Goal: Task Accomplishment & Management: Manage account settings

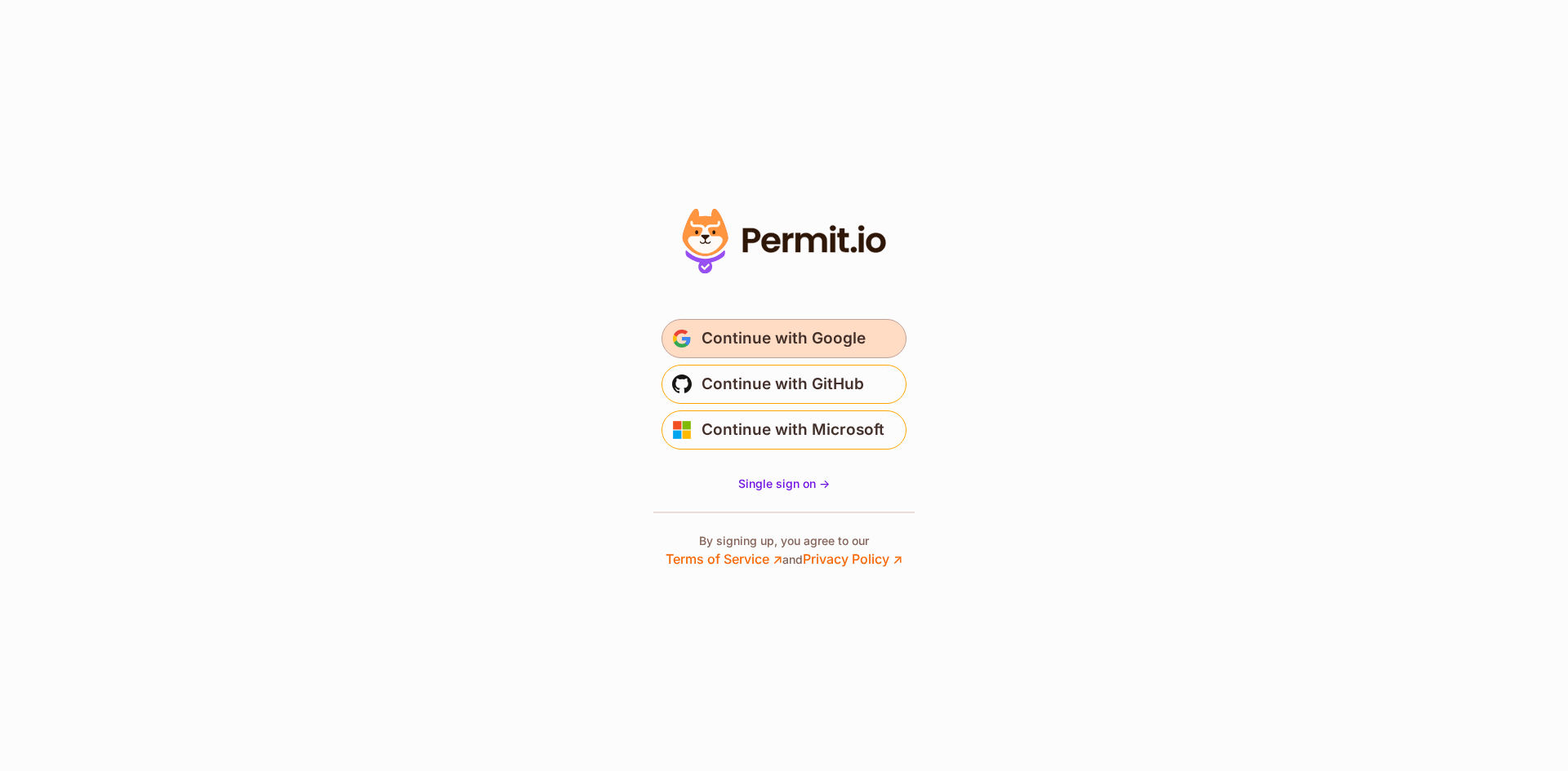
click at [750, 342] on span "Continue with Google" at bounding box center [783, 338] width 164 height 26
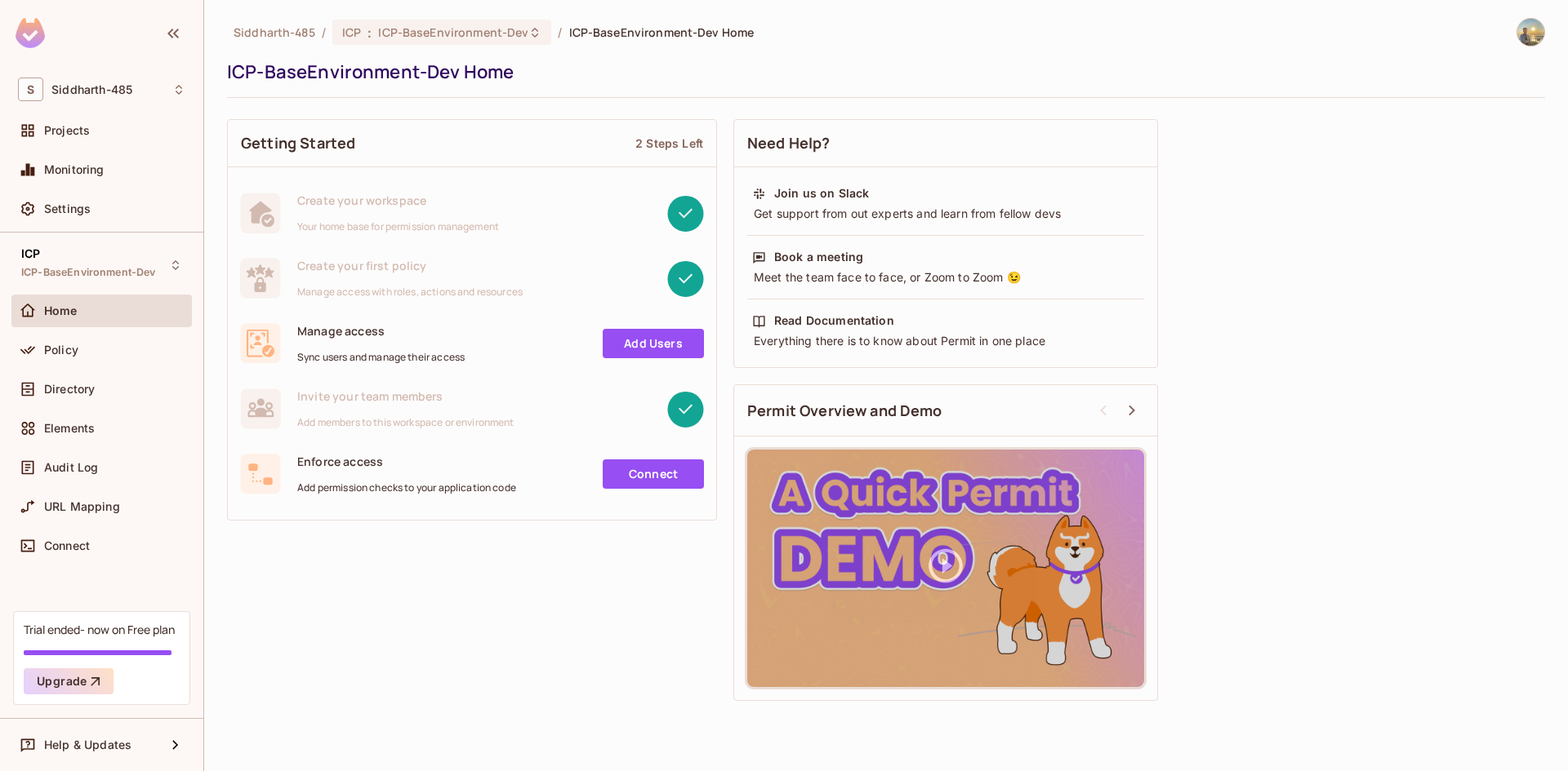
click at [1538, 38] on img at bounding box center [1530, 32] width 27 height 27
click at [1434, 194] on ul "Siddharth Sharma isydsh@gmail.com Copy Environment Key Log out" at bounding box center [1486, 124] width 221 height 143
click at [1434, 178] on span "Log out" at bounding box center [1438, 177] width 40 height 16
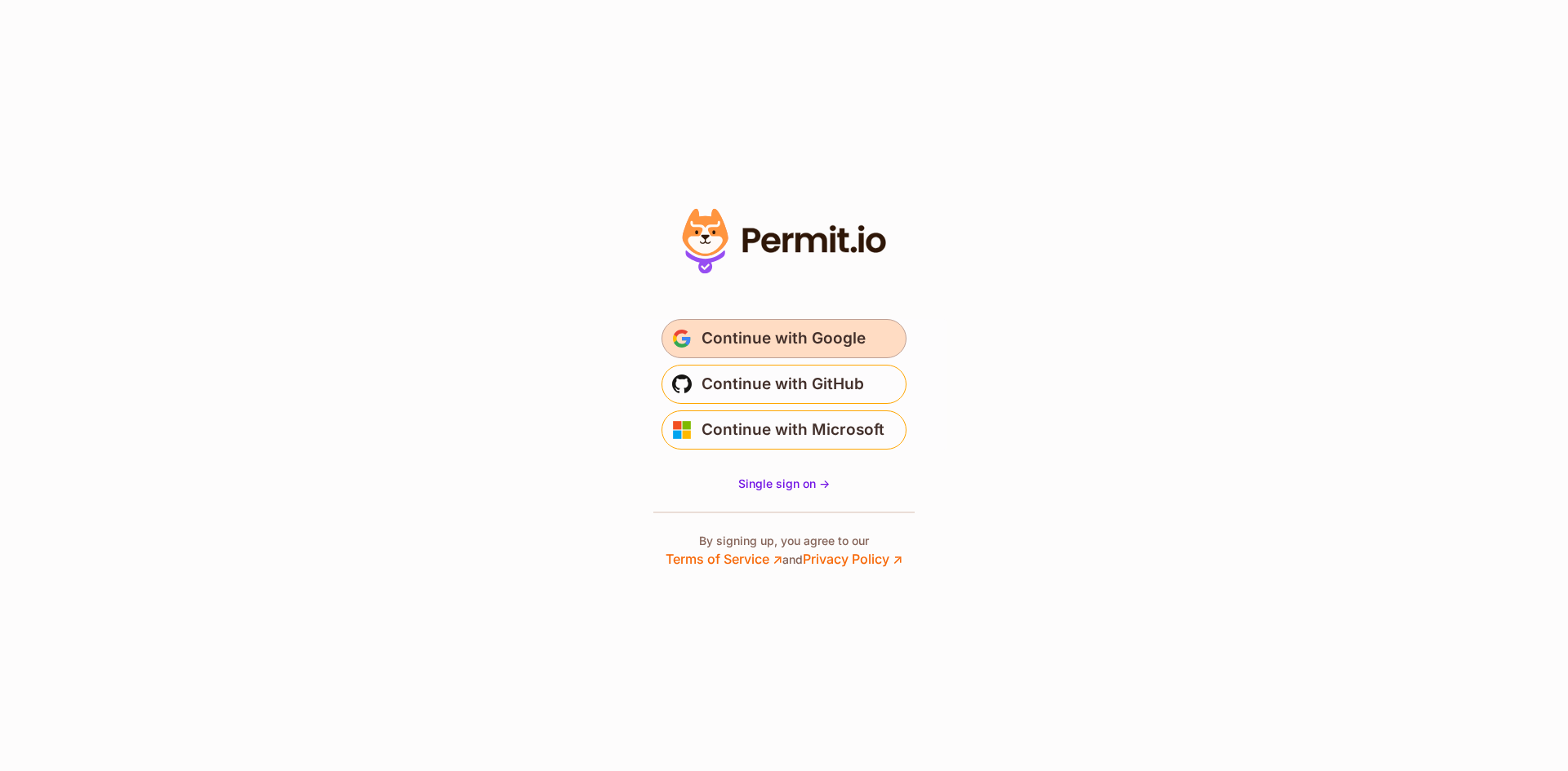
click at [872, 326] on button "Continue with Google" at bounding box center [783, 338] width 245 height 39
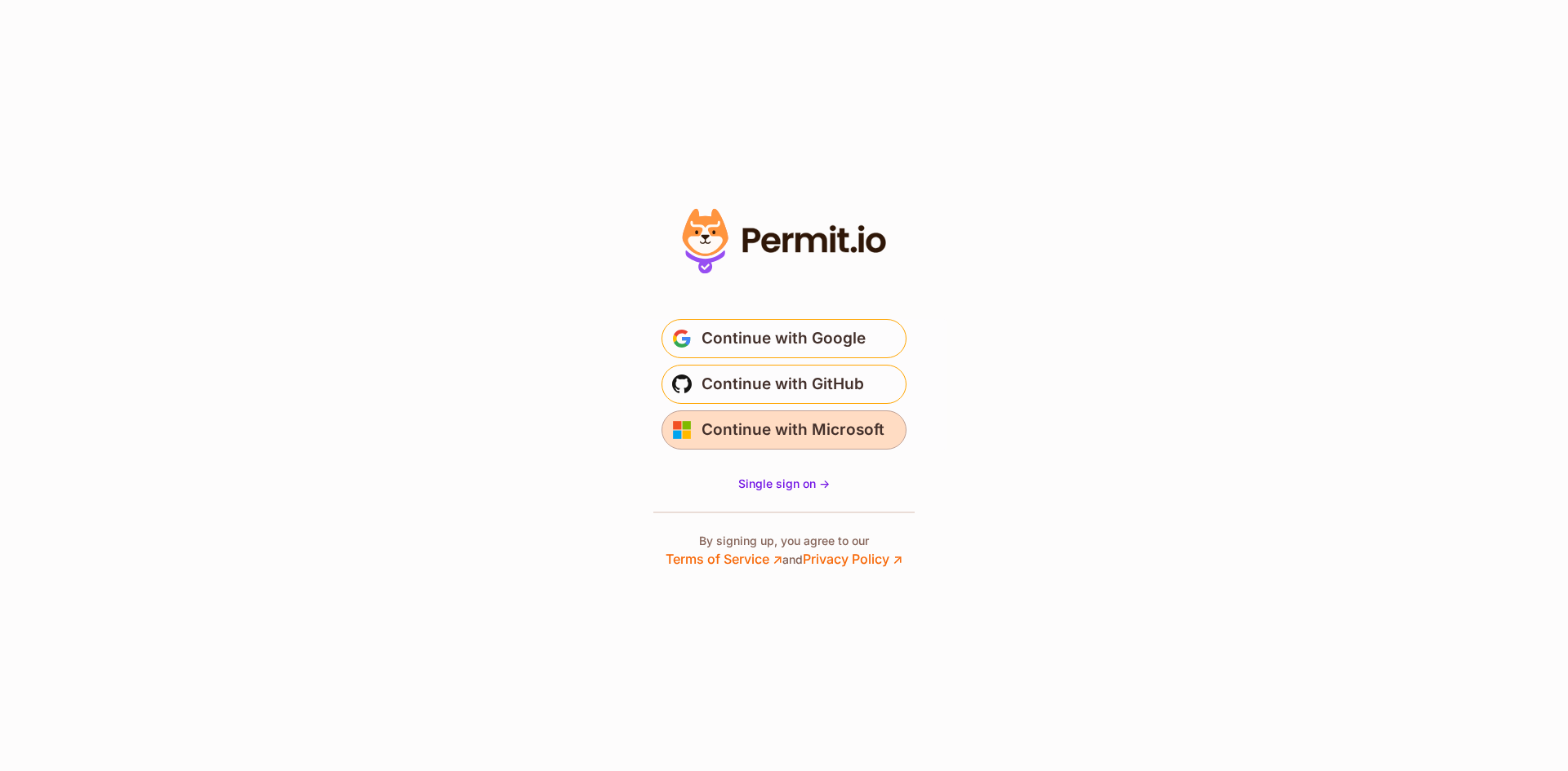
click at [794, 442] on span "Continue with Microsoft" at bounding box center [792, 429] width 183 height 26
